Goal: Task Accomplishment & Management: Complete application form

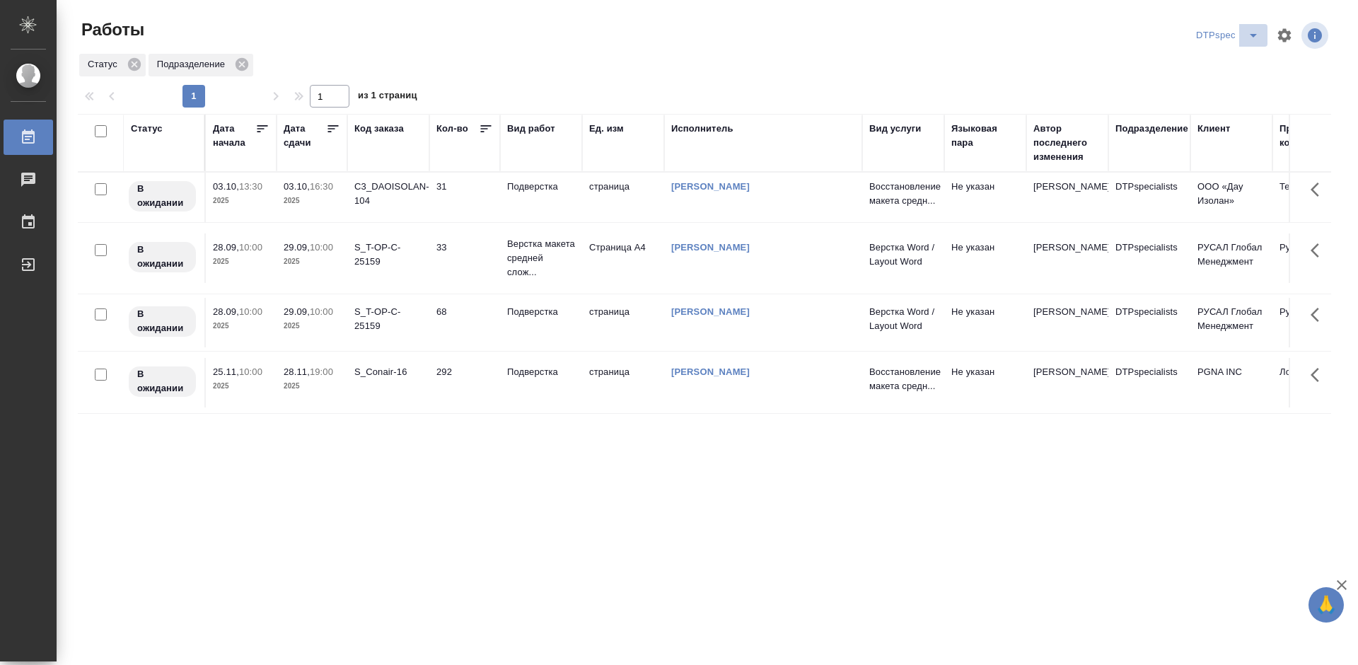
click at [1253, 35] on icon "split button" at bounding box center [1253, 36] width 7 height 4
click at [1207, 95] on li "Верстка_Дизайн" at bounding box center [1229, 86] width 99 height 23
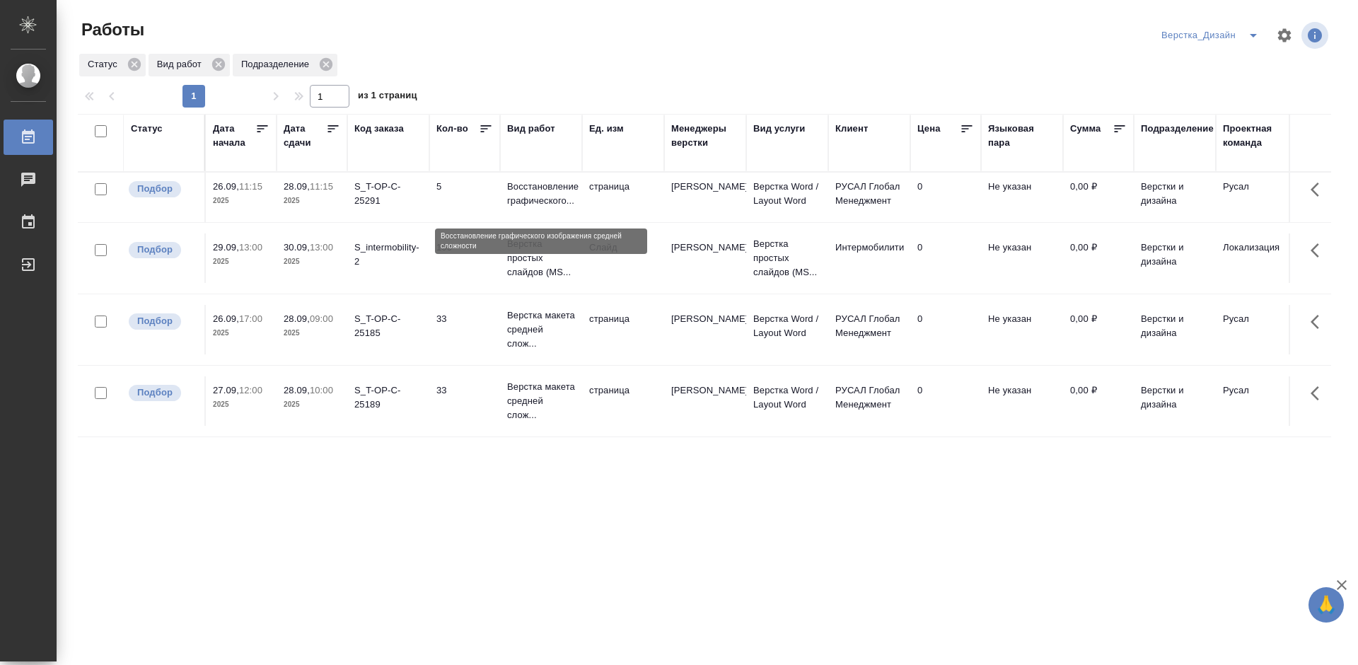
click at [521, 204] on p "Восстановление графического..." at bounding box center [541, 194] width 68 height 28
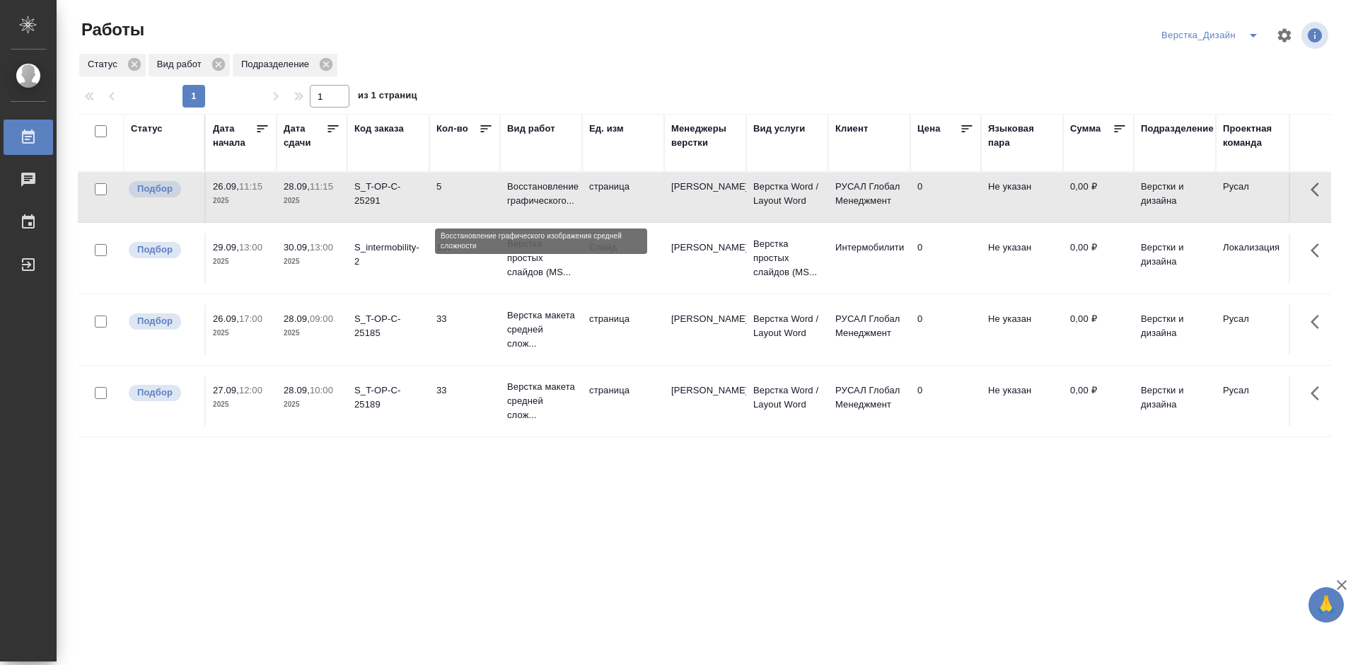
click at [521, 204] on p "Восстановление графического..." at bounding box center [541, 194] width 68 height 28
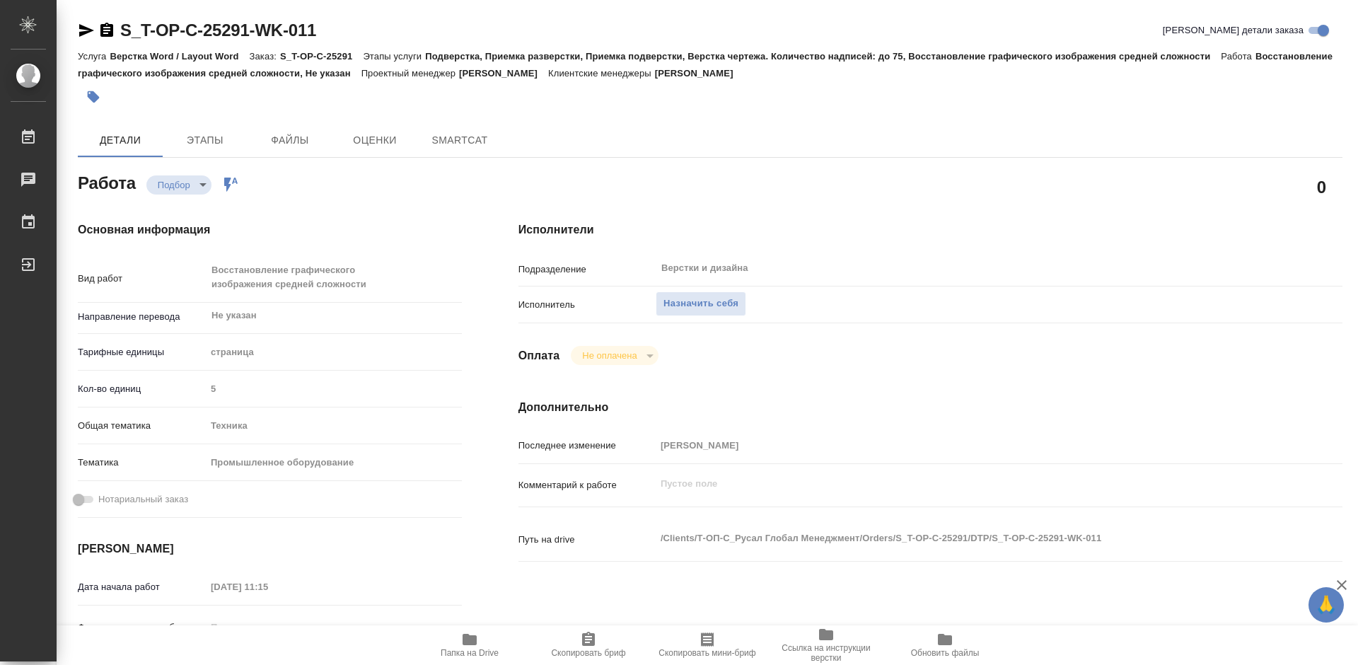
type textarea "x"
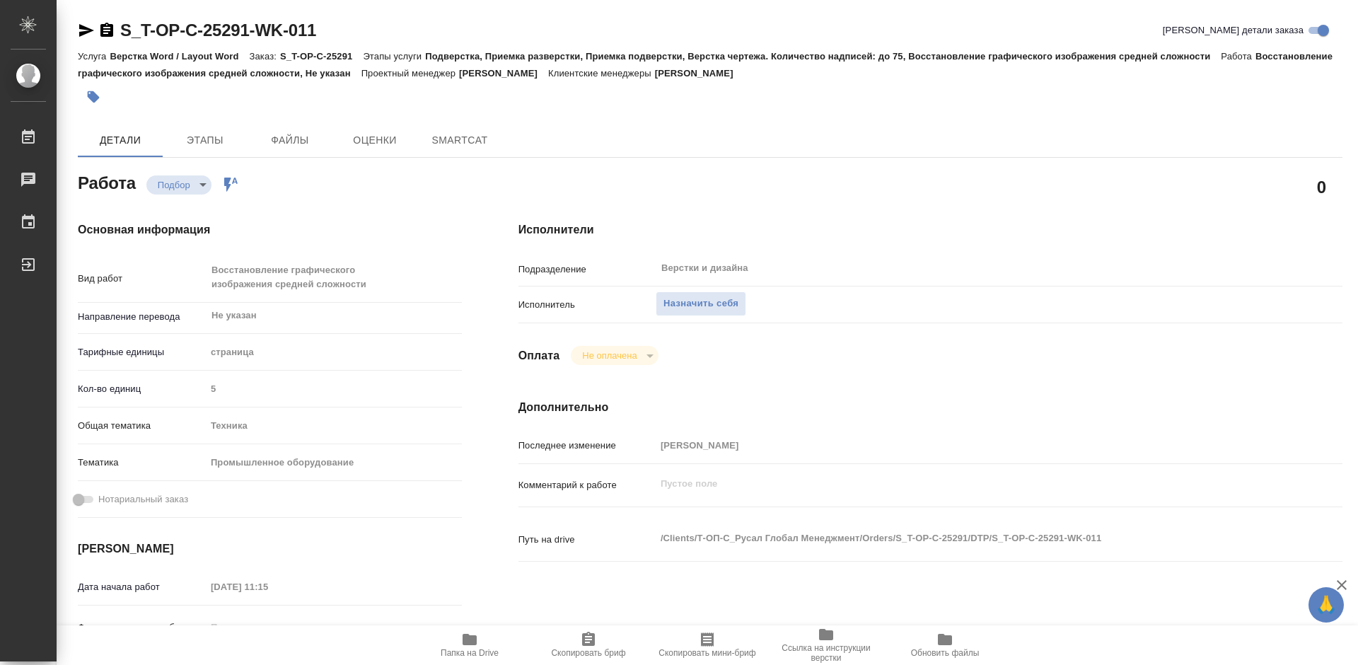
type textarea "x"
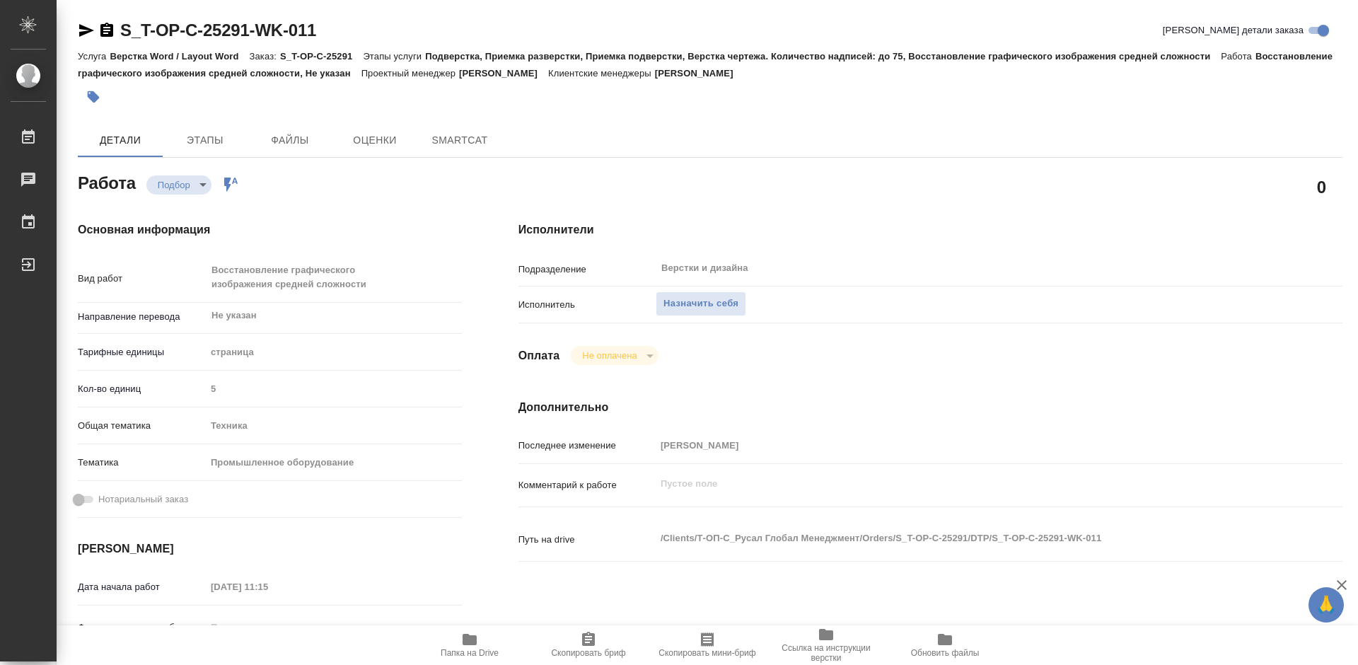
type textarea "x"
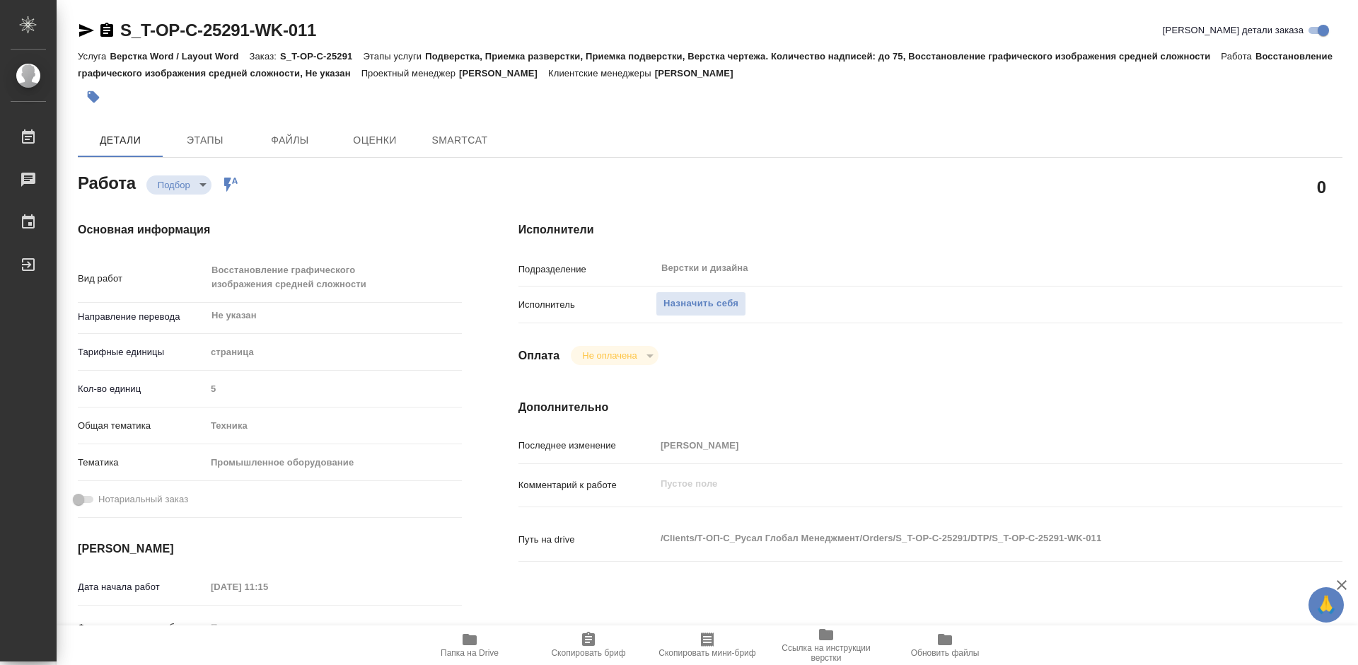
type textarea "x"
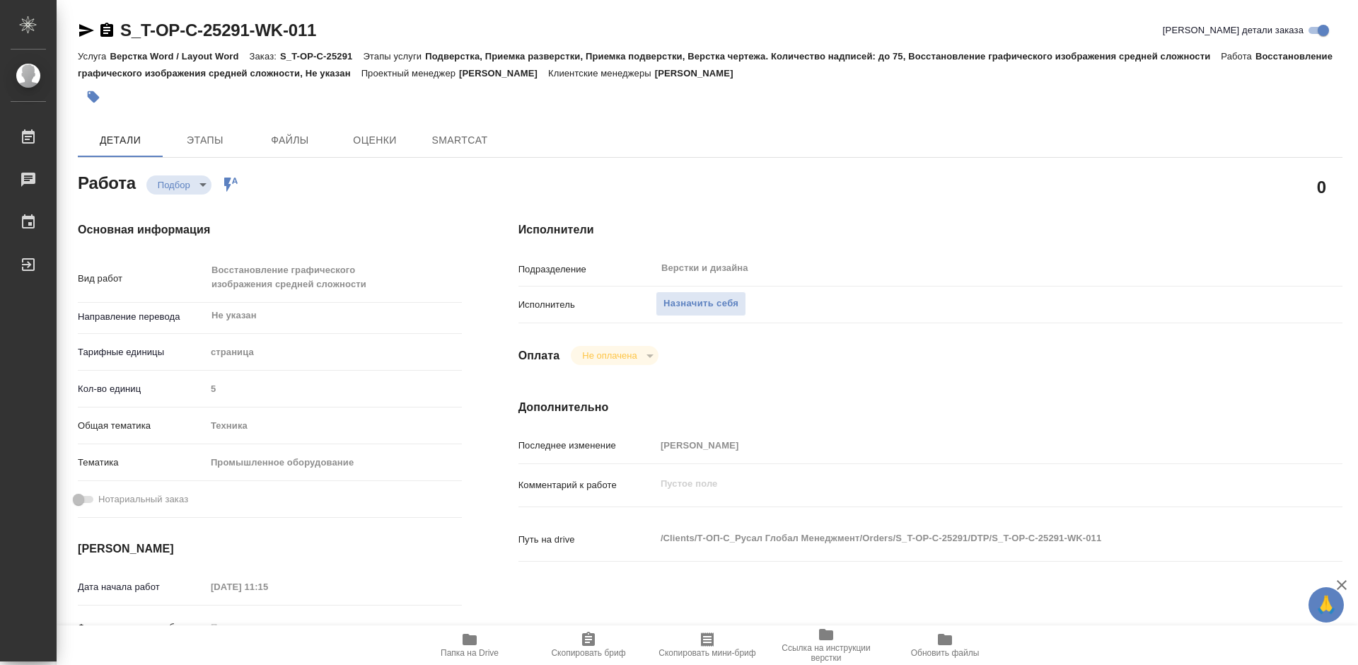
type textarea "x"
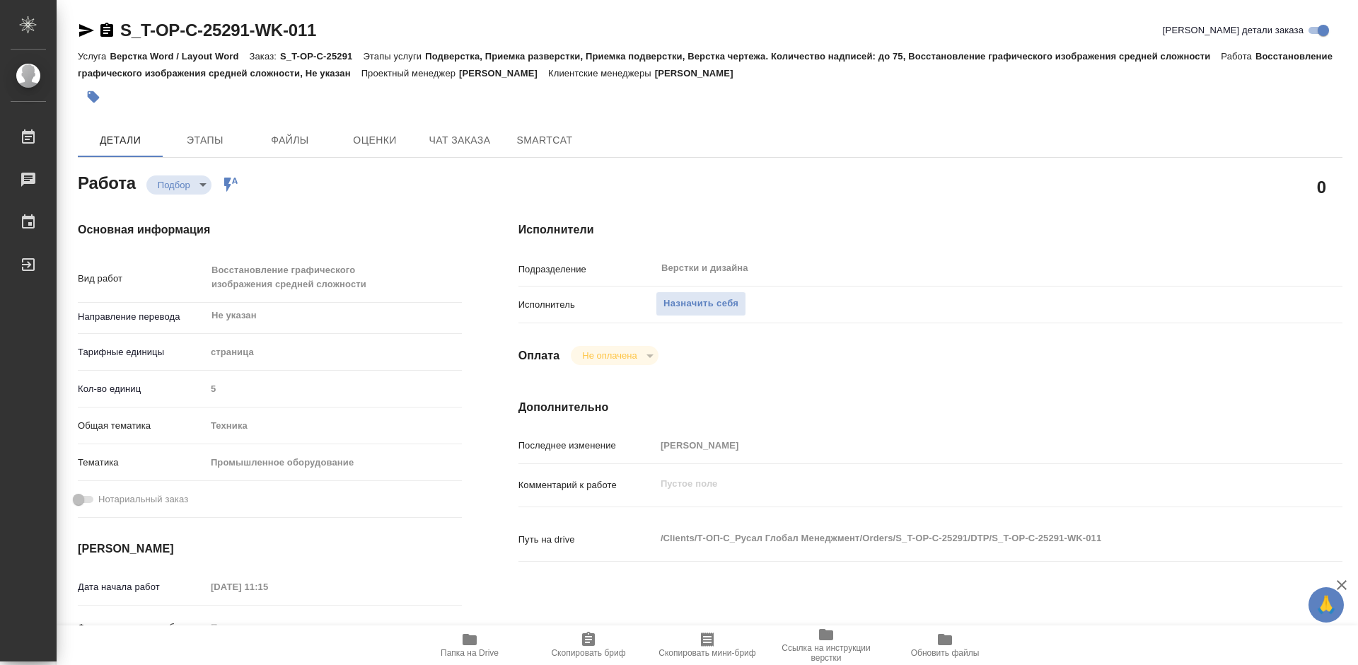
click at [465, 641] on icon "button" at bounding box center [470, 639] width 14 height 11
type textarea "x"
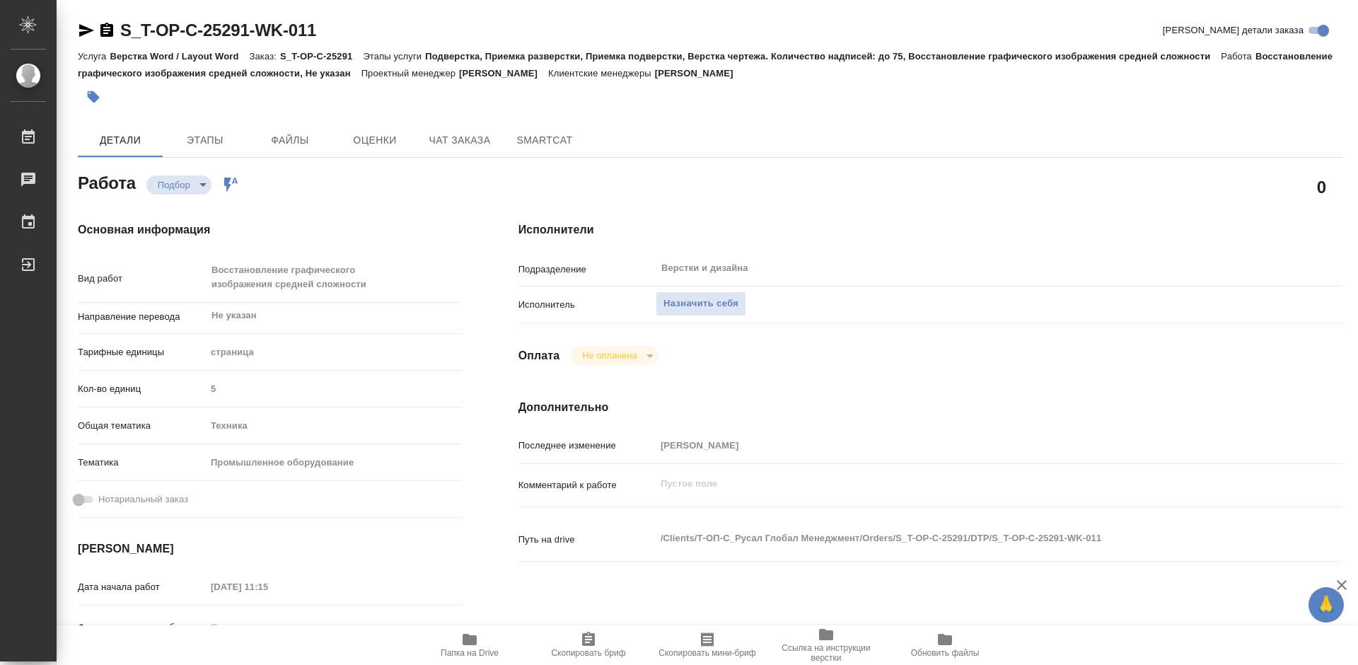
type textarea "x"
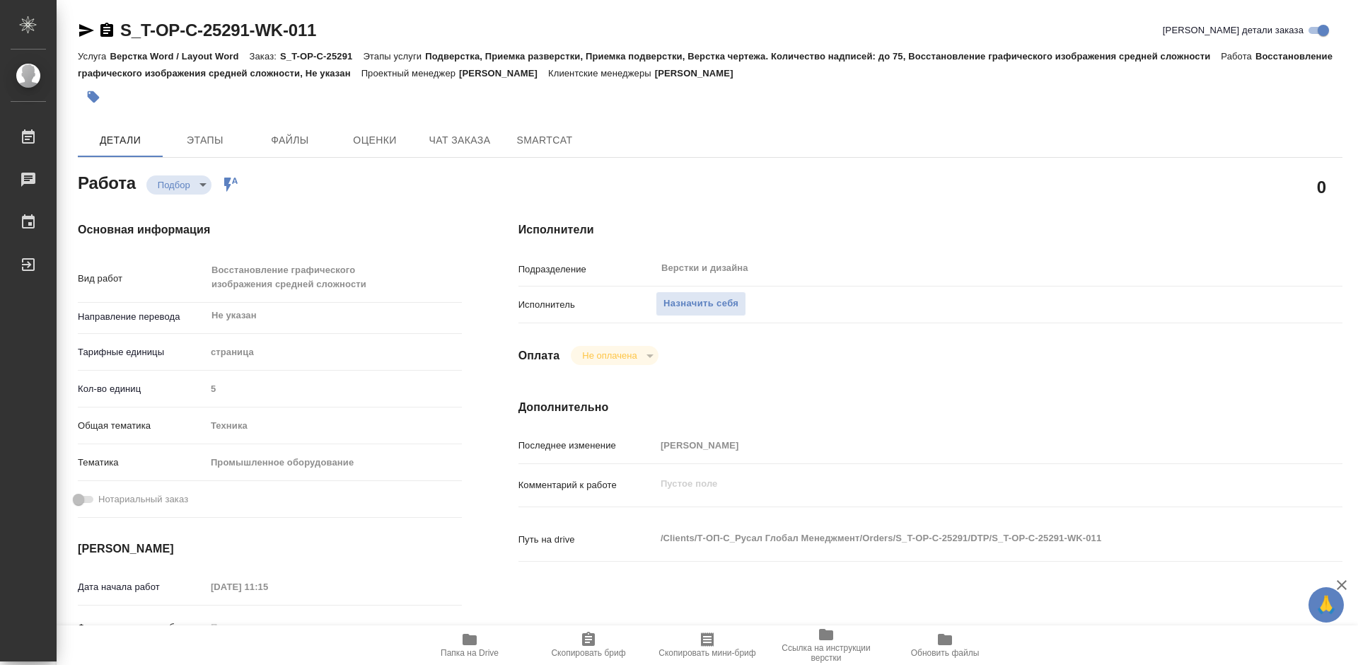
type textarea "x"
